Goal: Information Seeking & Learning: Learn about a topic

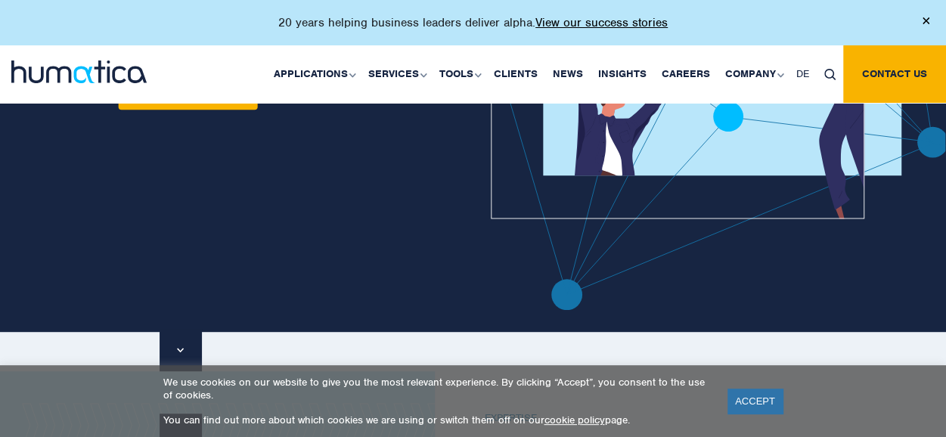
scroll to position [256, 0]
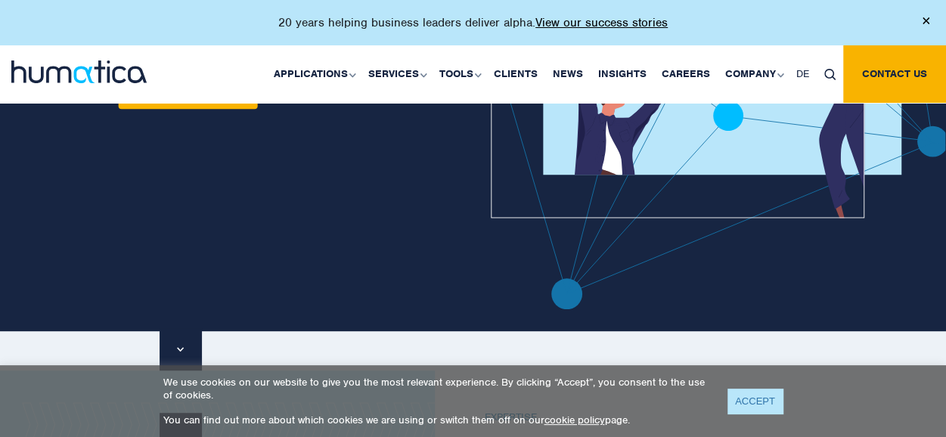
click at [760, 408] on link "ACCEPT" at bounding box center [754, 401] width 55 height 25
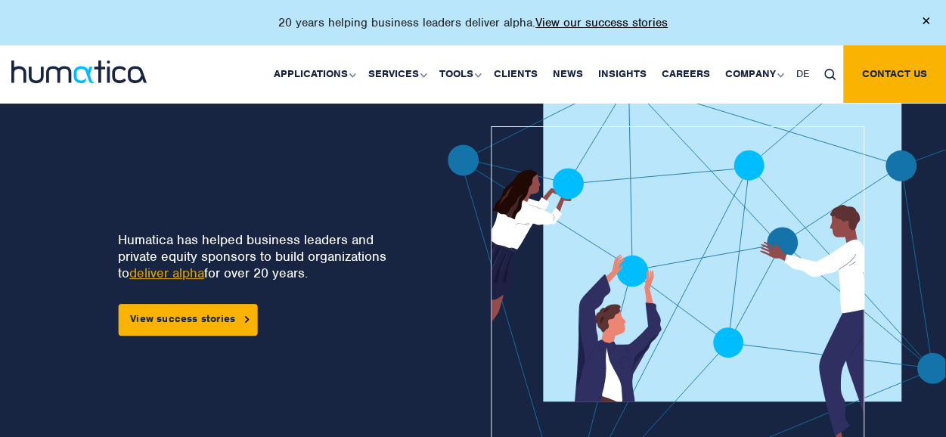
scroll to position [0, 0]
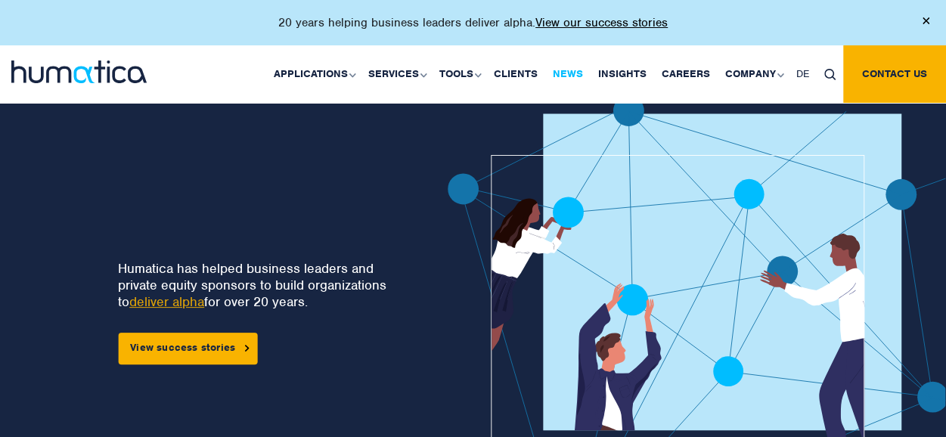
click at [566, 76] on link "News" at bounding box center [567, 73] width 45 height 57
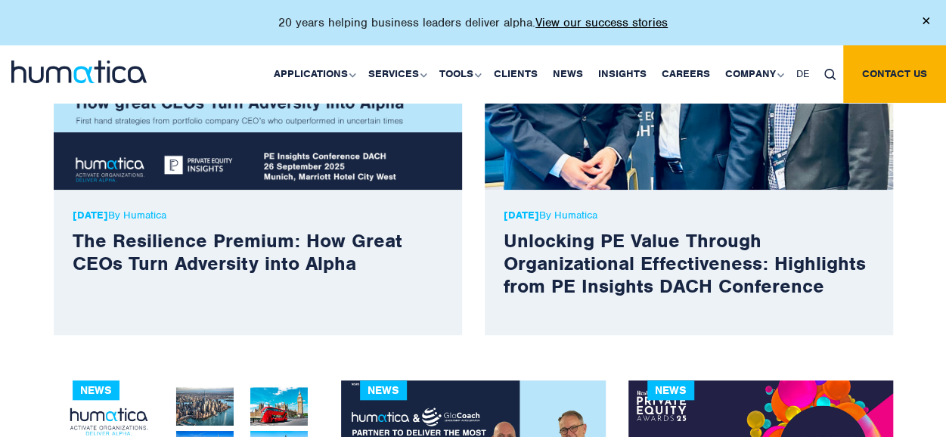
scroll to position [583, 0]
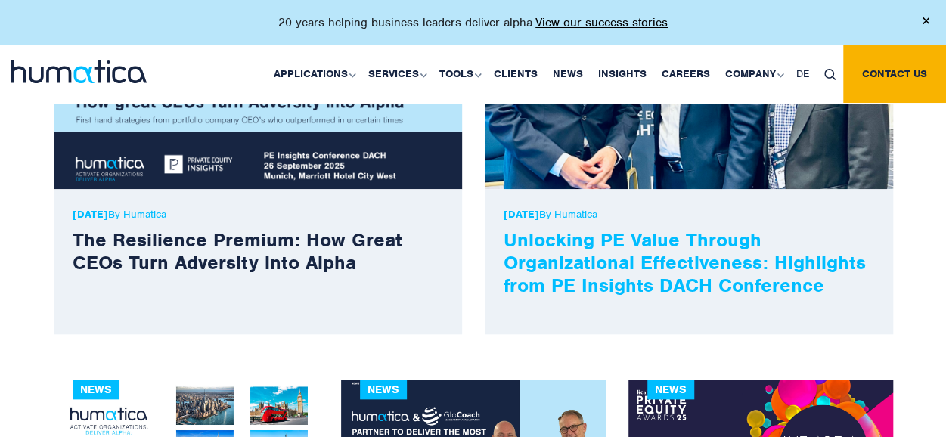
click at [629, 254] on link "Unlocking PE Value Through Organizational Effectiveness: Highlights from PE Ins…" at bounding box center [684, 263] width 362 height 70
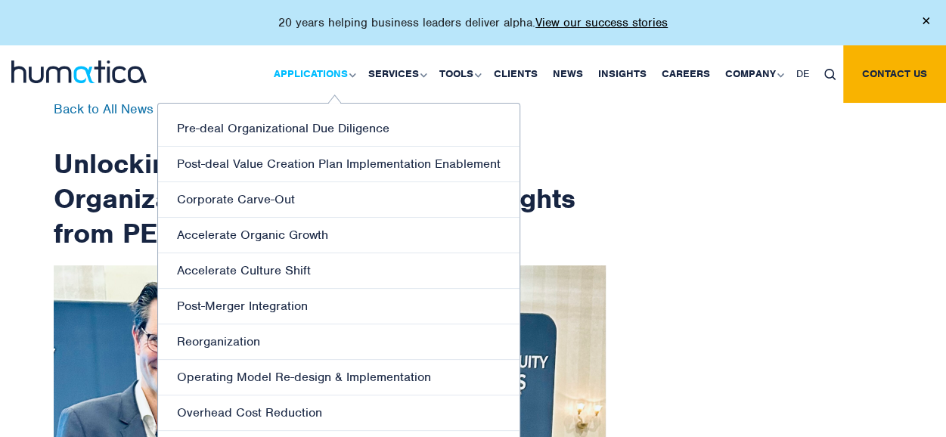
click at [339, 73] on link "Applications" at bounding box center [313, 73] width 94 height 57
click at [330, 132] on link "Pre-deal Organizational Due Diligence" at bounding box center [338, 129] width 361 height 36
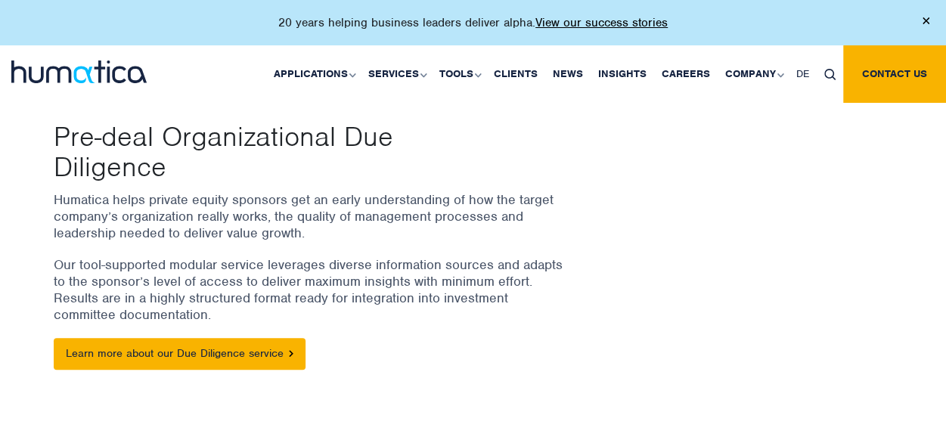
scroll to position [175, 0]
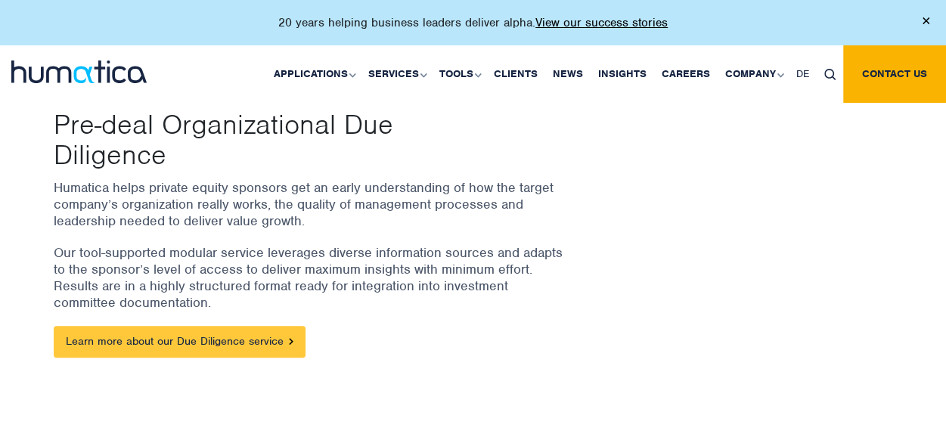
click at [232, 342] on link "Learn more about our Due Diligence service" at bounding box center [180, 342] width 252 height 32
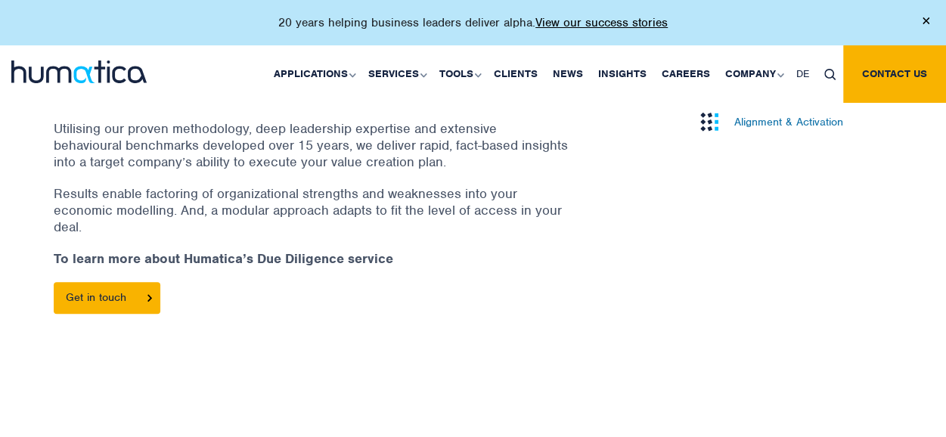
scroll to position [638, 0]
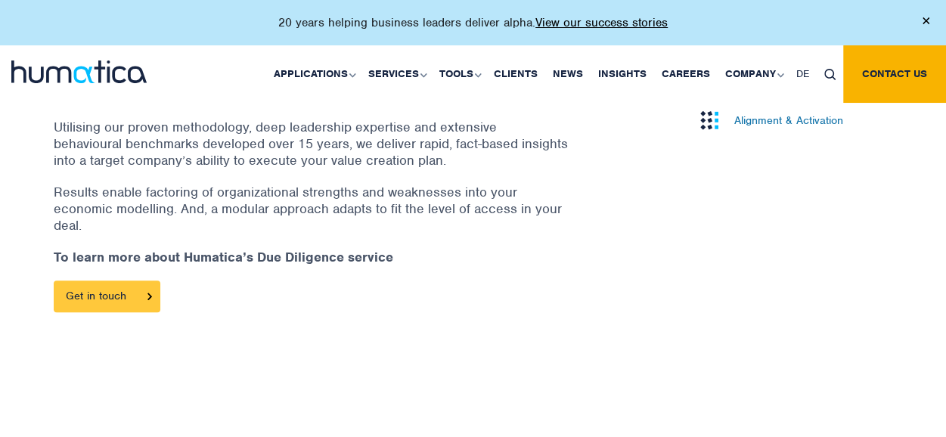
click at [128, 293] on link "Get in touch" at bounding box center [107, 296] width 107 height 32
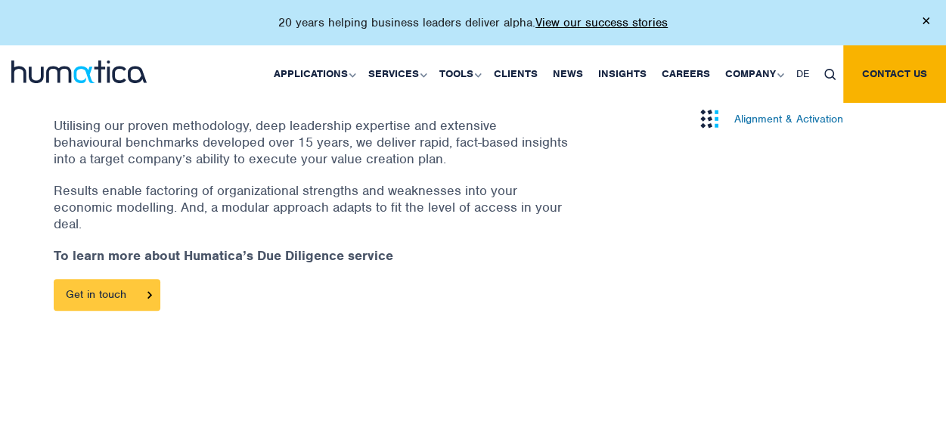
scroll to position [629, 0]
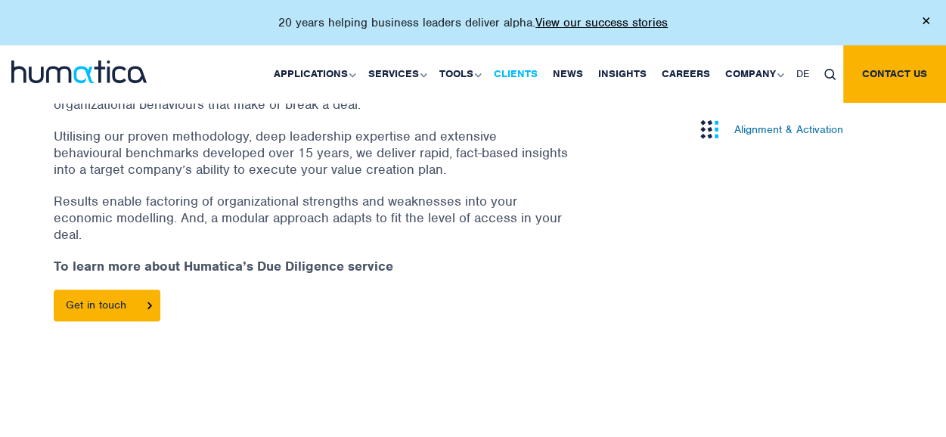
click at [522, 74] on link "Clients" at bounding box center [515, 73] width 59 height 57
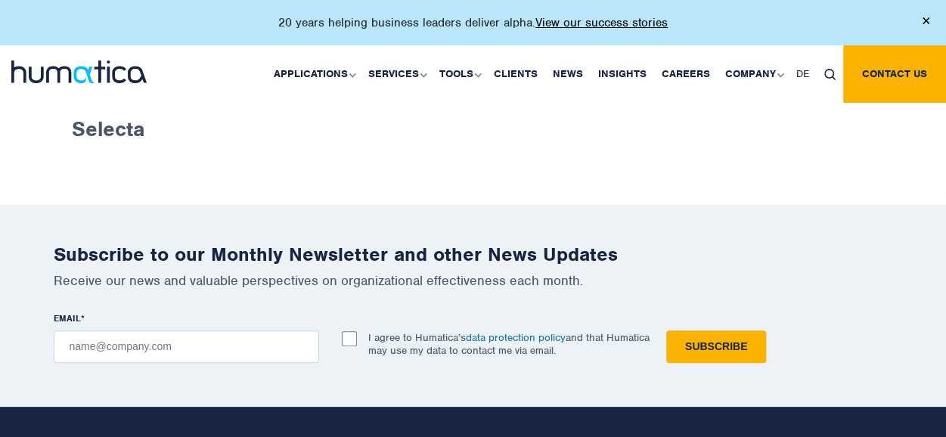
scroll to position [2920, 0]
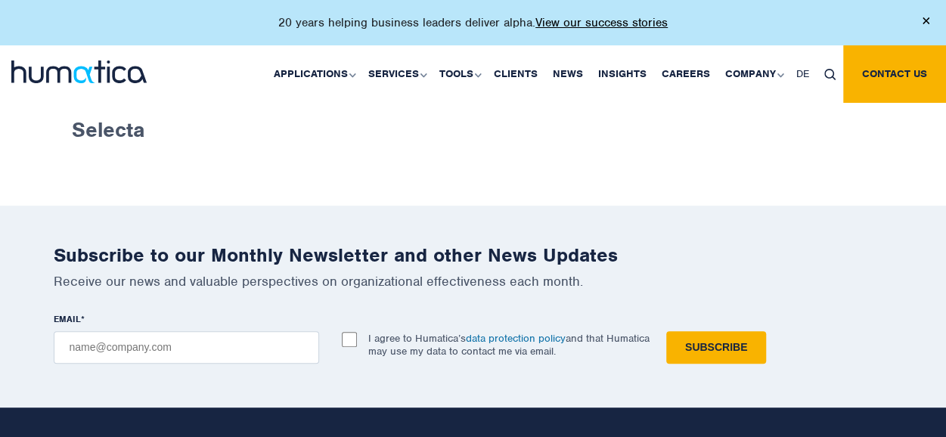
click at [275, 331] on input "EMAIL *" at bounding box center [186, 347] width 265 height 33
type input "maureen.scott@tensense.ai"
click at [347, 337] on input "I agree to Humatica’s data protection policy and that Humatica may use my data …" at bounding box center [349, 339] width 15 height 15
checkbox input "true"
click at [727, 348] on input "Subscribe" at bounding box center [716, 347] width 100 height 33
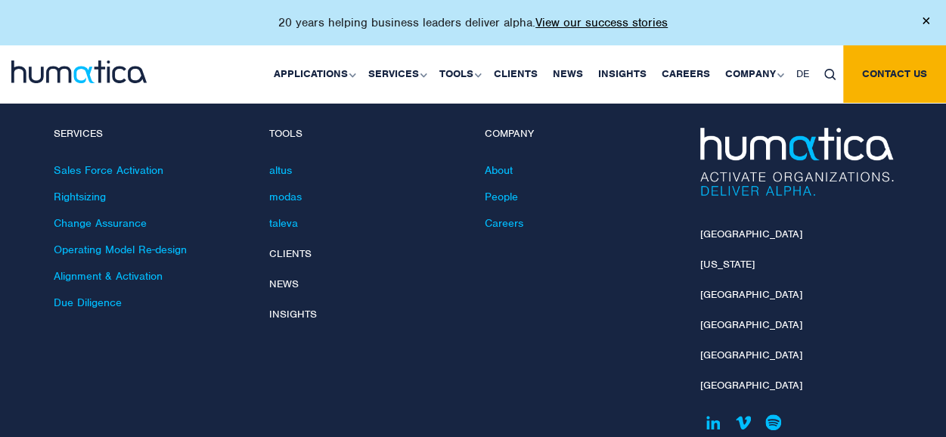
scroll to position [3209, 0]
click at [272, 169] on link "altus" at bounding box center [280, 169] width 23 height 14
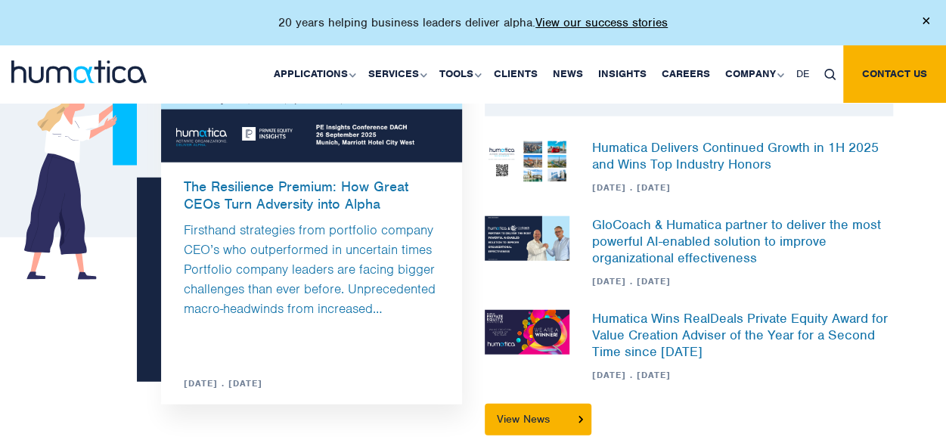
scroll to position [1808, 0]
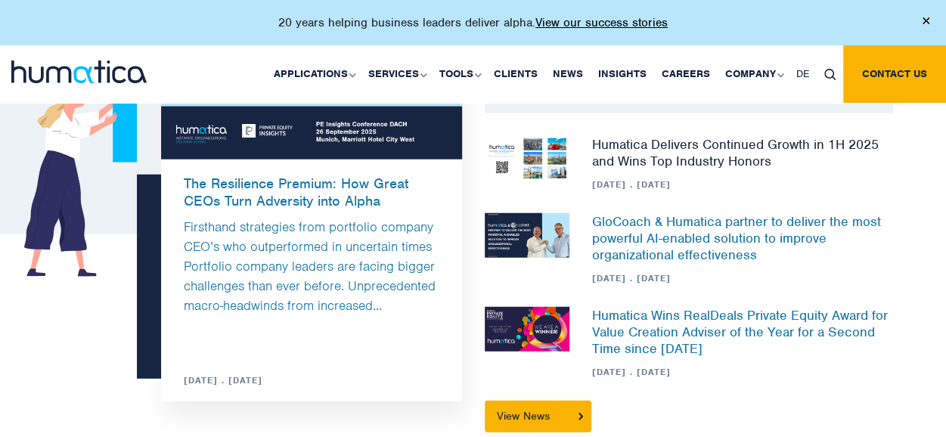
click at [698, 150] on link "Humatica Delivers Continued Growth in 1H 2025 and Wins Top Industry Honors" at bounding box center [735, 152] width 286 height 33
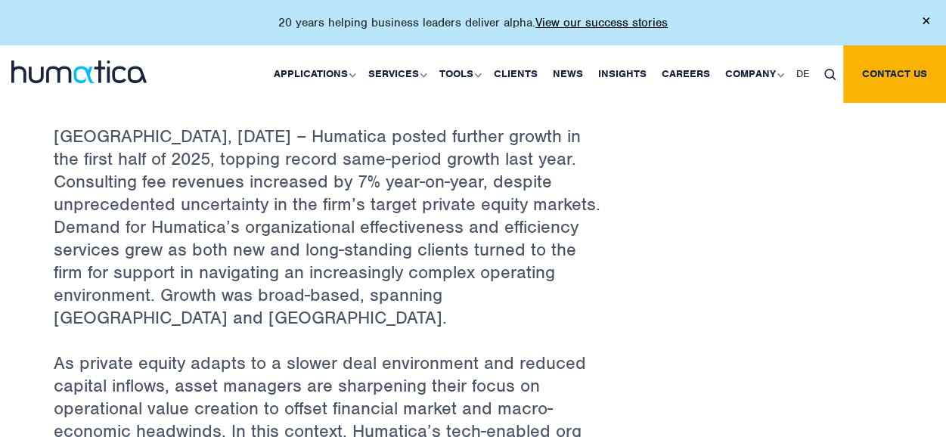
click at [679, 316] on div "Back to All News Humatica Delivers Continued Growth in 1H 2025 and Wins Top Ind…" at bounding box center [473, 425] width 862 height 1576
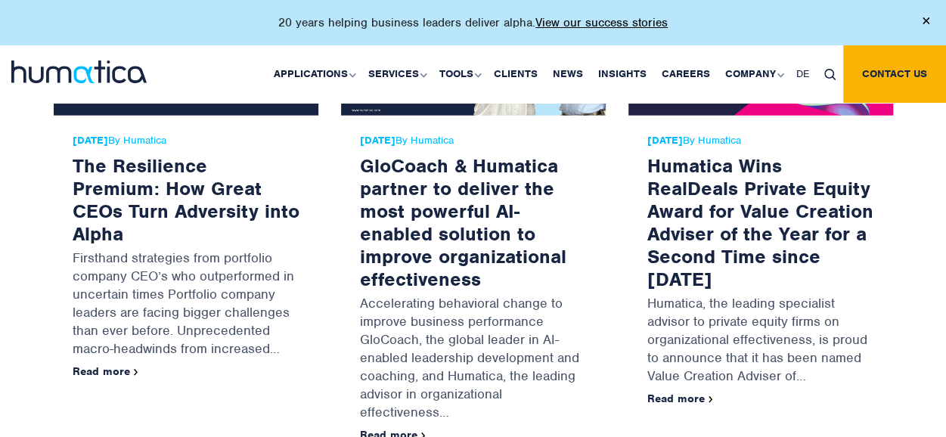
scroll to position [1847, 0]
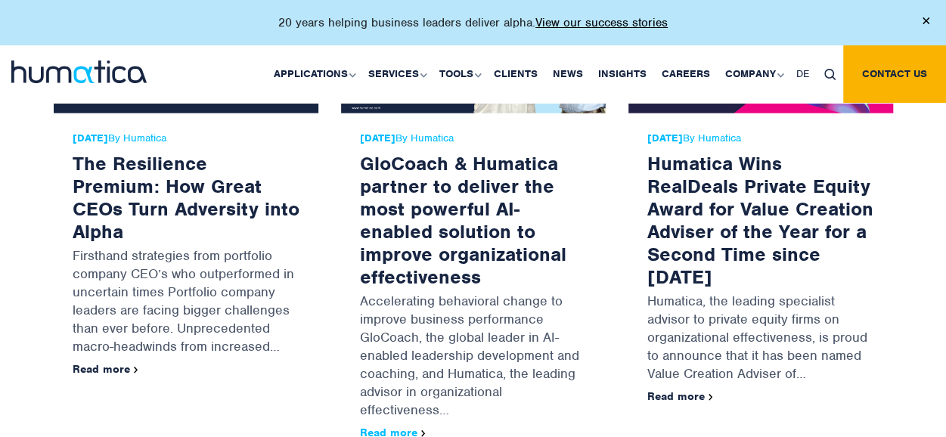
click at [404, 426] on link "Read more" at bounding box center [393, 433] width 66 height 14
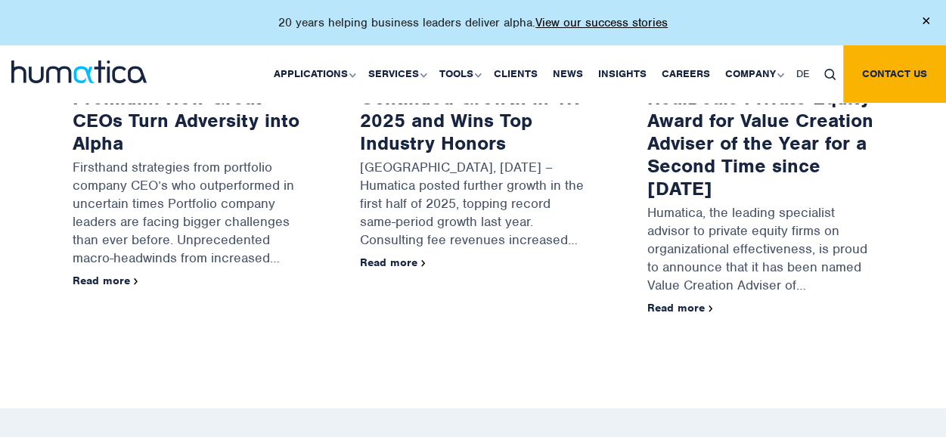
scroll to position [1902, 0]
click at [681, 301] on link "Read more" at bounding box center [680, 308] width 66 height 14
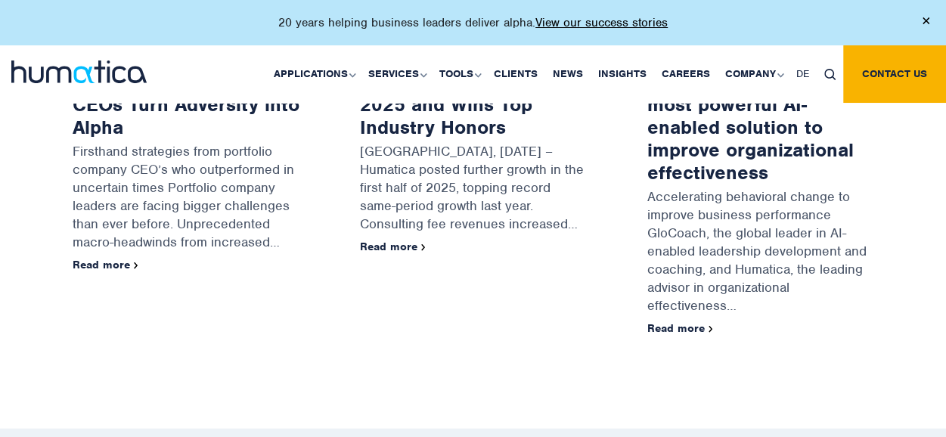
scroll to position [1646, 0]
click at [682, 321] on link "Read more" at bounding box center [680, 328] width 66 height 14
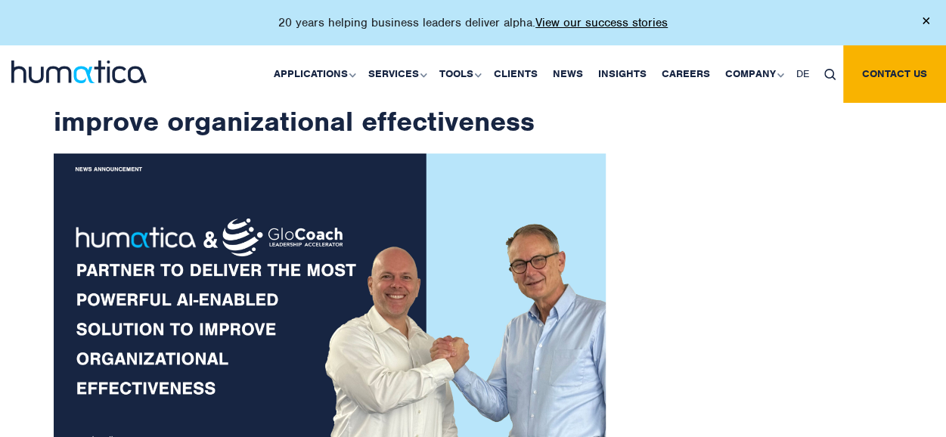
click at [561, 318] on img at bounding box center [330, 305] width 552 height 304
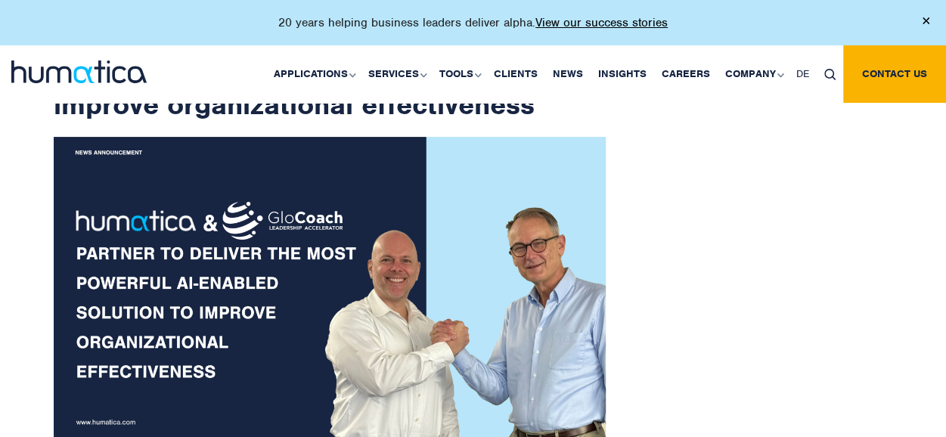
scroll to position [0, 0]
